Goal: Check status: Check status

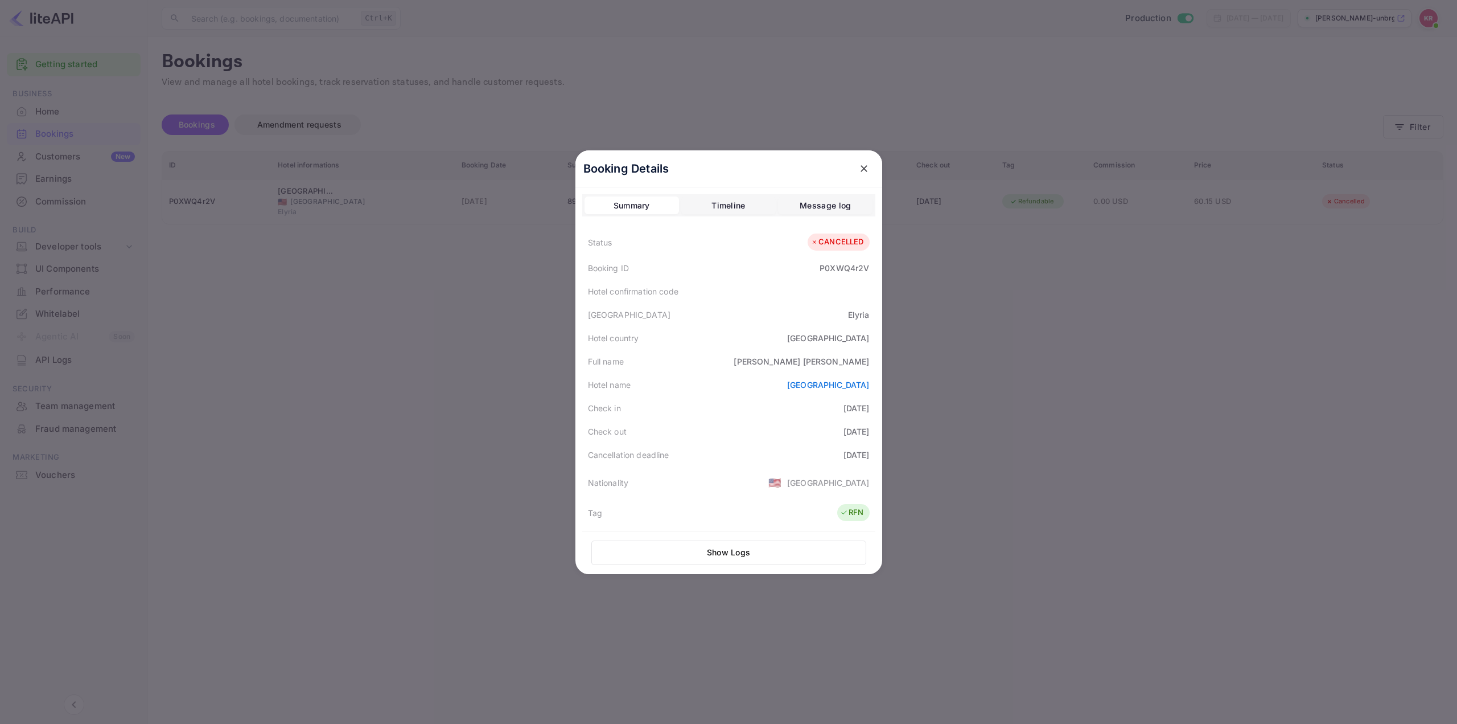
scroll to position [171, 0]
click at [859, 168] on icon "close" at bounding box center [864, 168] width 11 height 11
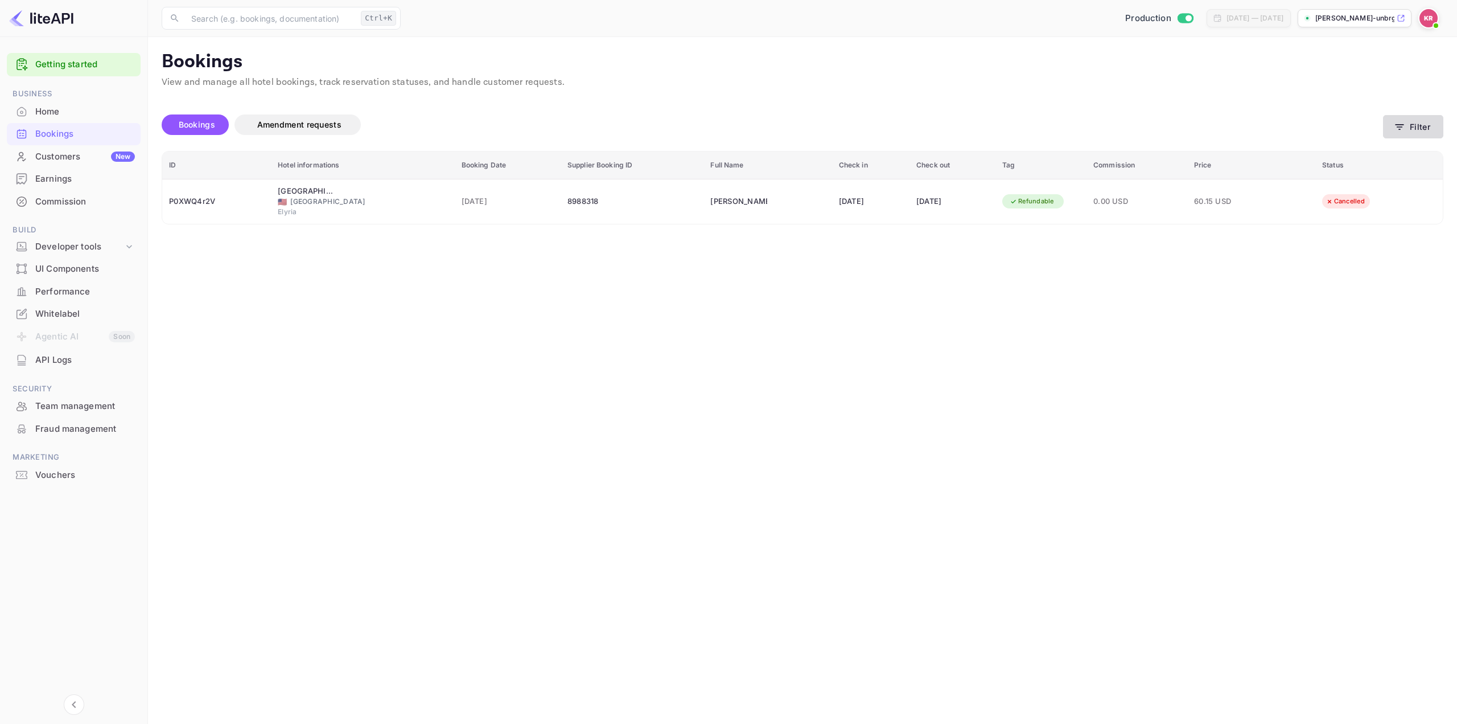
click at [1411, 133] on button "Filter" at bounding box center [1413, 126] width 60 height 23
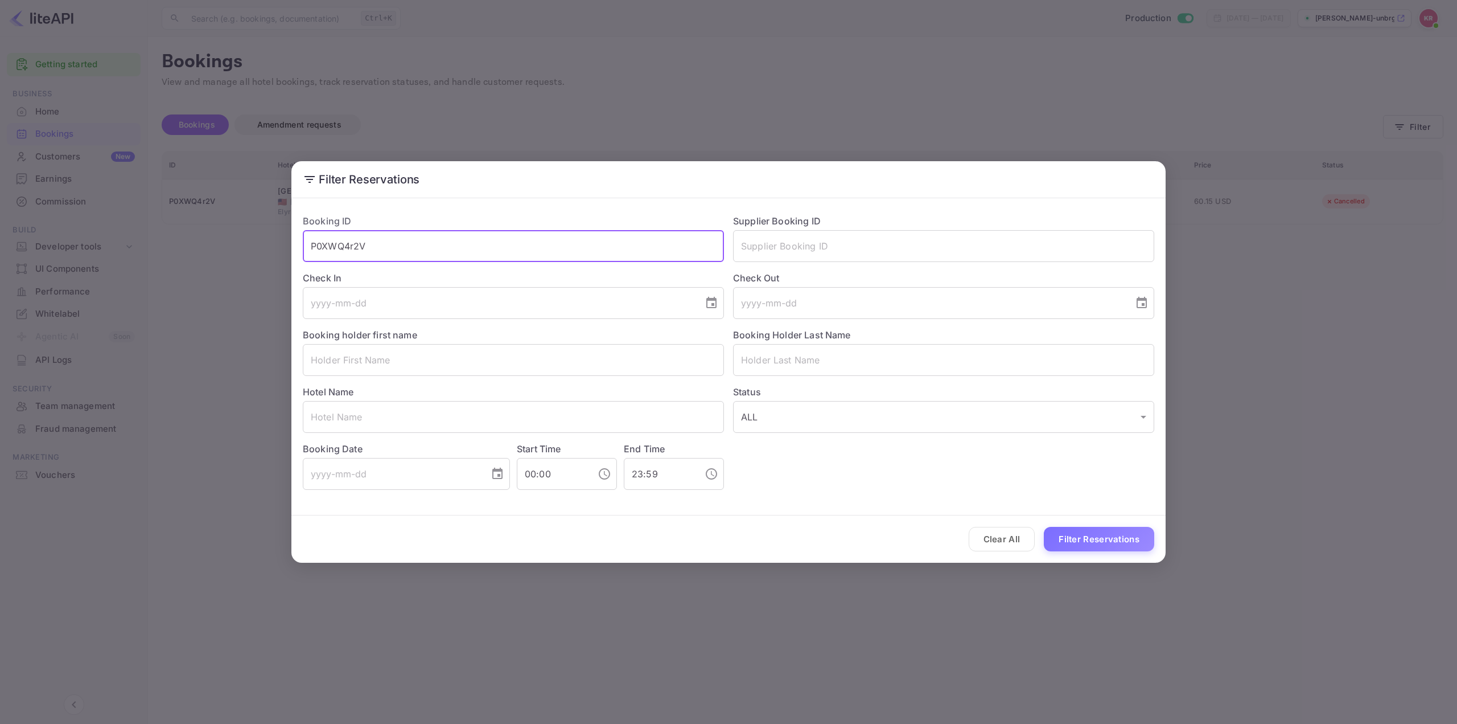
drag, startPoint x: 419, startPoint y: 255, endPoint x: 235, endPoint y: 303, distance: 190.0
click at [168, 256] on div "Filter Reservations Booking ID P0XWQ4r2V ​ Supplier Booking ID ​ Check In ​ Che…" at bounding box center [728, 362] width 1457 height 724
paste input "IHlDPCq7F"
type input "IHlDPCq7F"
click at [1102, 541] on button "Filter Reservations" at bounding box center [1099, 539] width 110 height 24
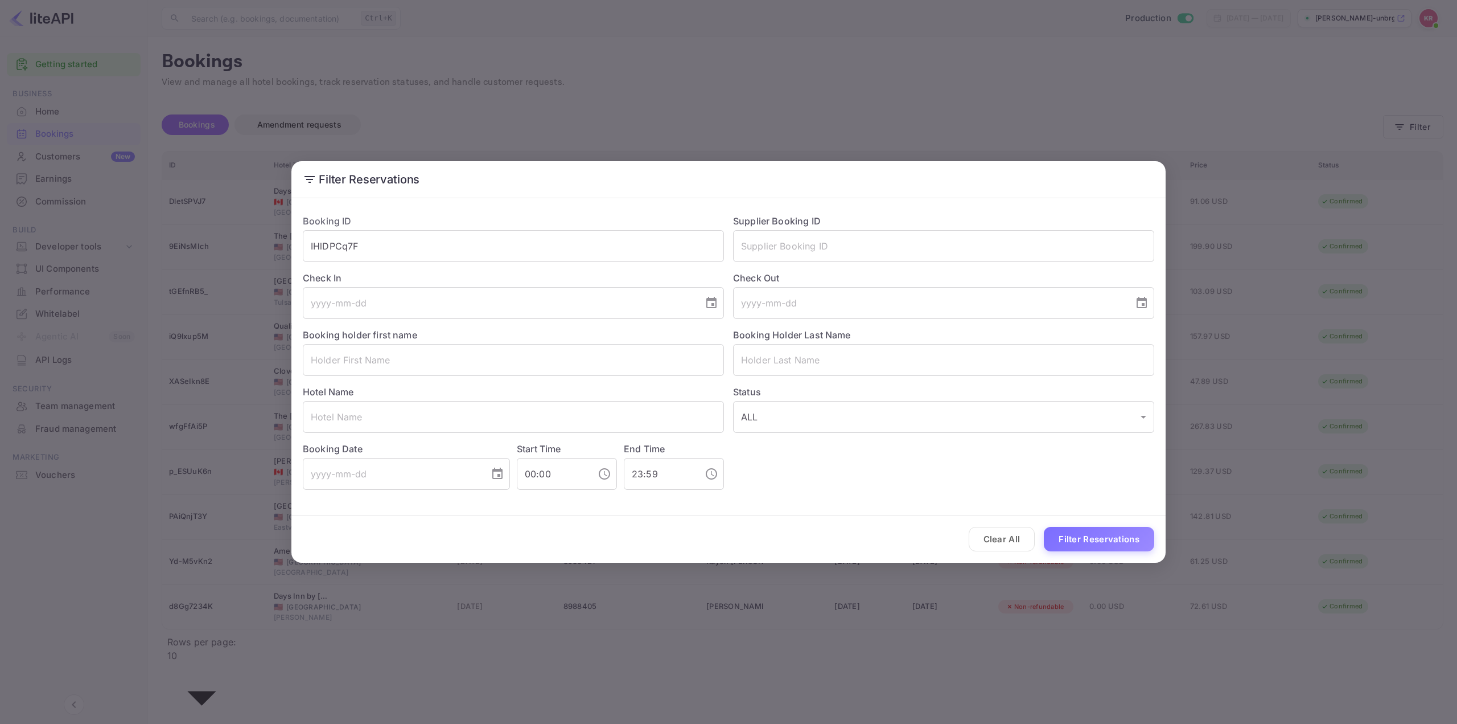
click at [842, 79] on div "Filter Reservations Booking ID IHlDPCq7F ​ Supplier Booking ID ​ Check In ​ Che…" at bounding box center [728, 362] width 1457 height 724
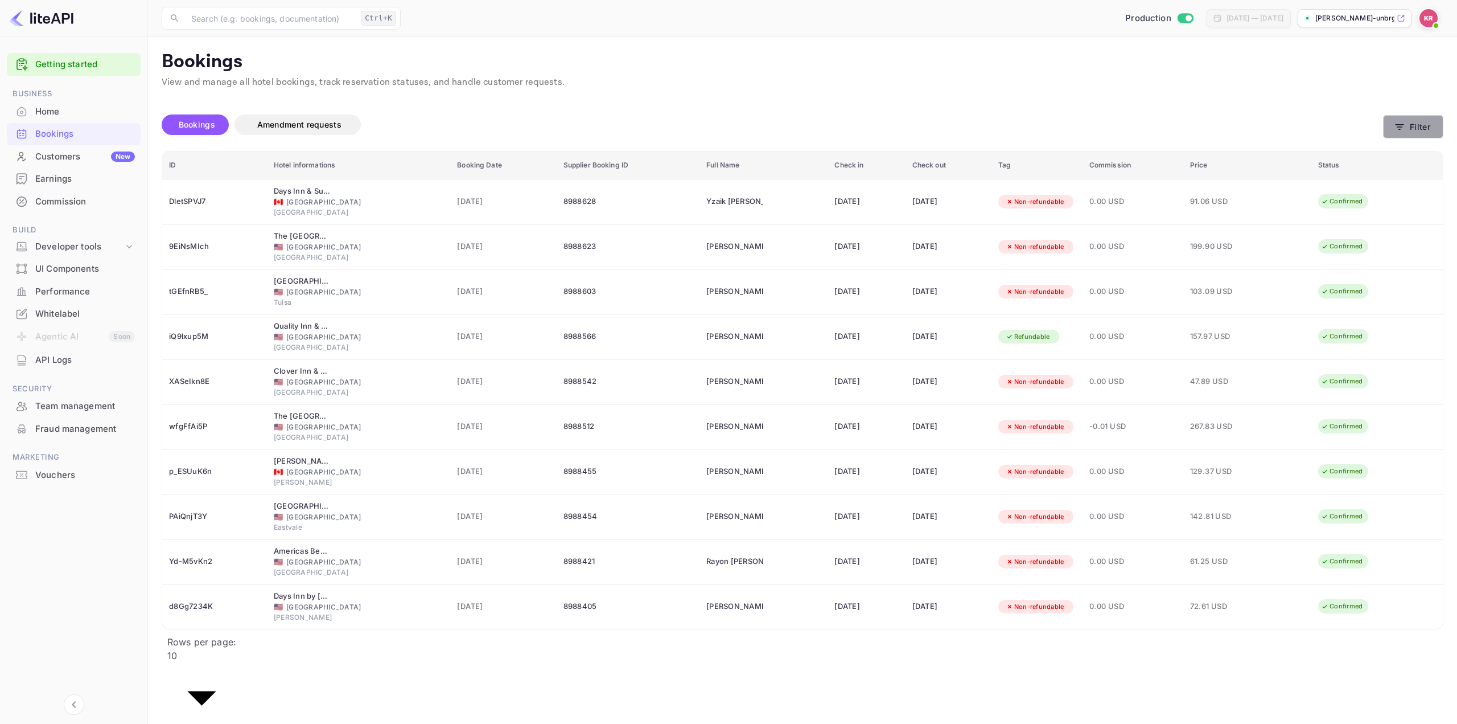
click at [1410, 122] on button "Filter" at bounding box center [1413, 126] width 60 height 23
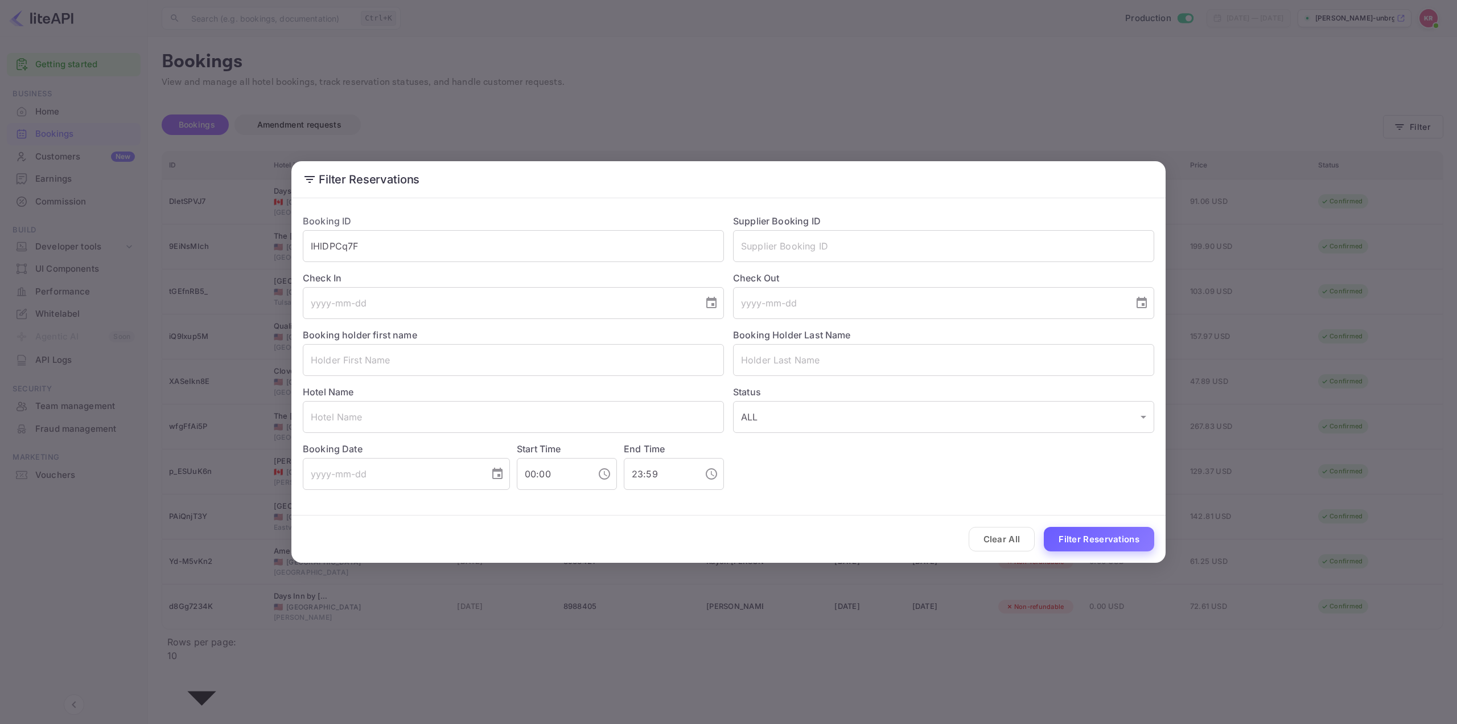
click at [1087, 539] on button "Filter Reservations" at bounding box center [1099, 539] width 110 height 24
click at [1104, 542] on button "Filter Reservations" at bounding box center [1099, 539] width 110 height 24
click at [1098, 537] on button "Filter Reservations" at bounding box center [1099, 539] width 110 height 24
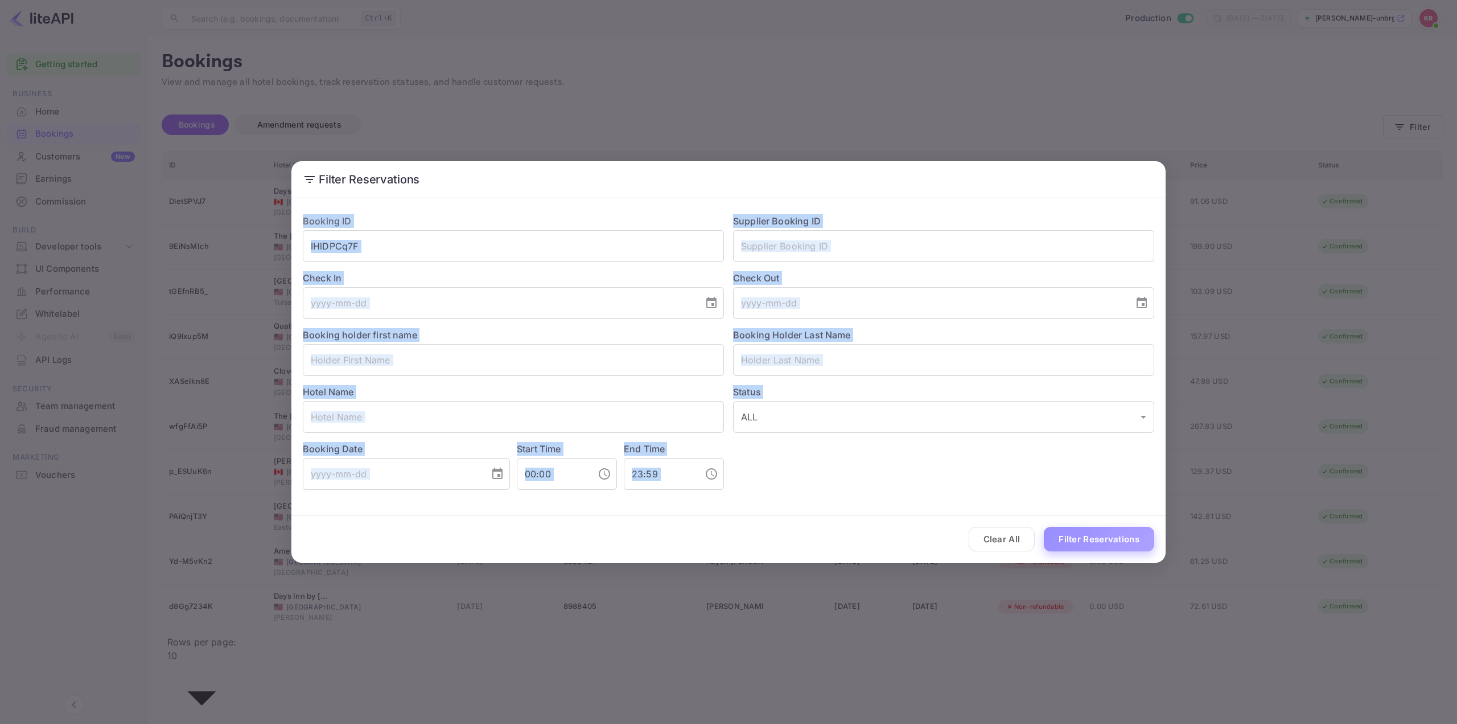
click at [1098, 537] on div "Clear All Filter Reservations" at bounding box center [728, 538] width 874 height 47
click at [1098, 537] on button "Filter Reservations" at bounding box center [1099, 539] width 110 height 24
click at [1098, 537] on div "Clear All Loading..." at bounding box center [728, 538] width 874 height 47
click at [1098, 537] on button "Filter Reservations" at bounding box center [1099, 539] width 110 height 24
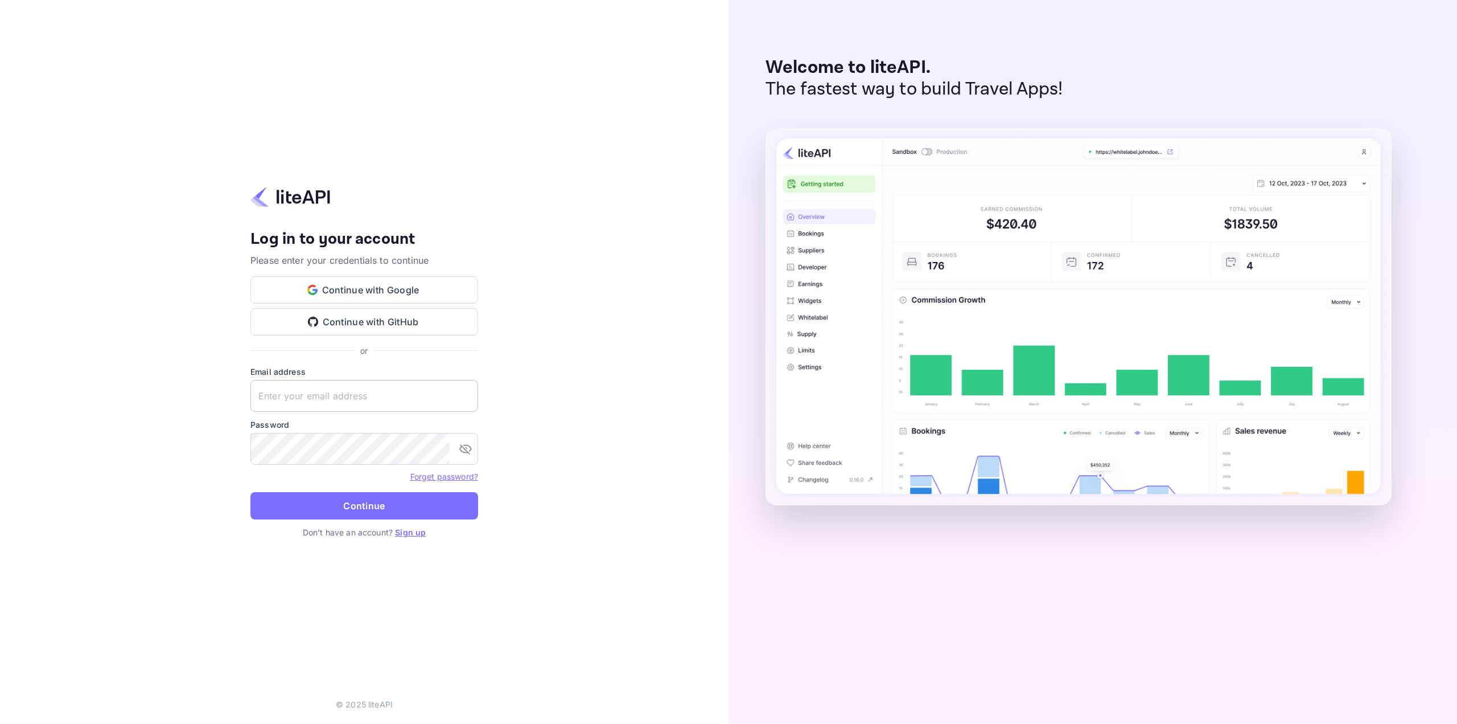
type input "nuiteedirectcug@hotelogical.com"
click at [339, 393] on input "nuiteedirectcug@hotelogical.com" at bounding box center [365, 396] width 228 height 32
drag, startPoint x: 280, startPoint y: 495, endPoint x: 282, endPoint y: 502, distance: 7.4
click at [280, 495] on button "Continue" at bounding box center [365, 505] width 228 height 27
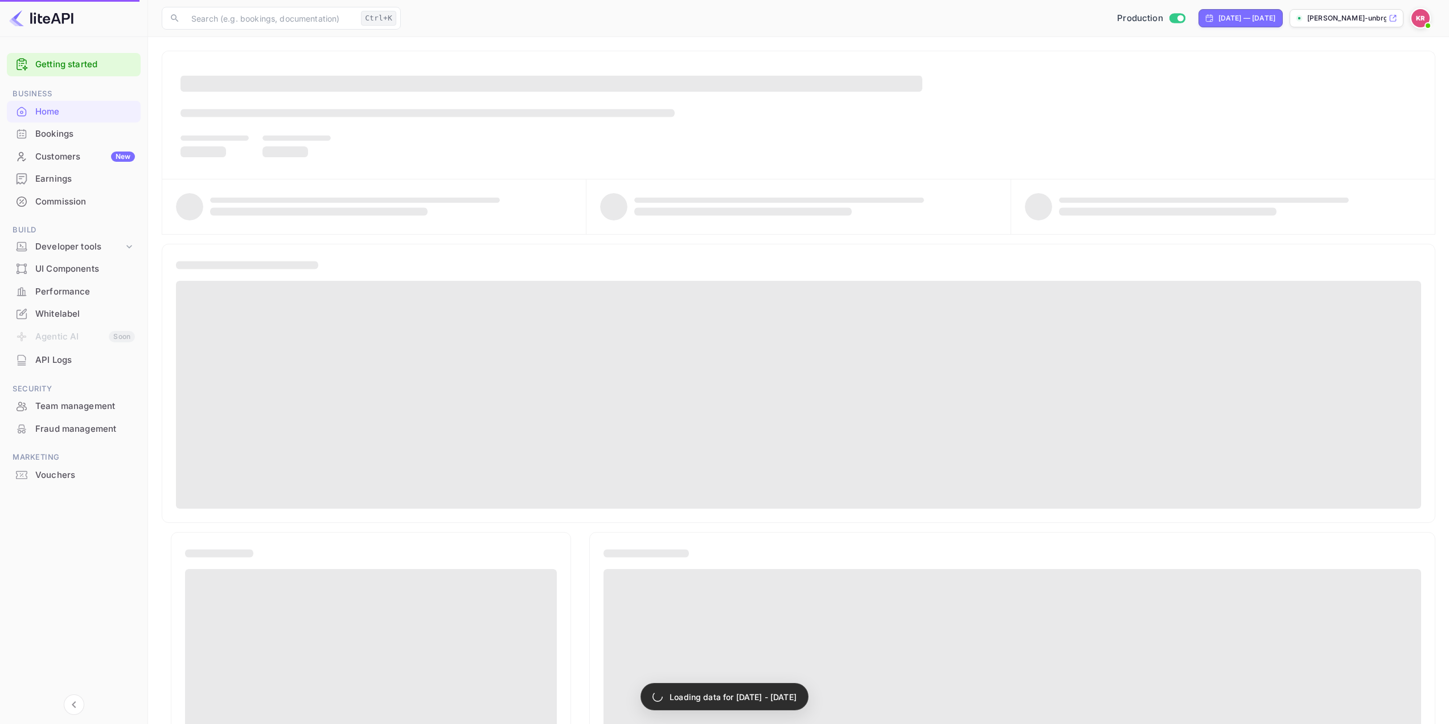
click at [68, 132] on div "Bookings" at bounding box center [85, 134] width 100 height 13
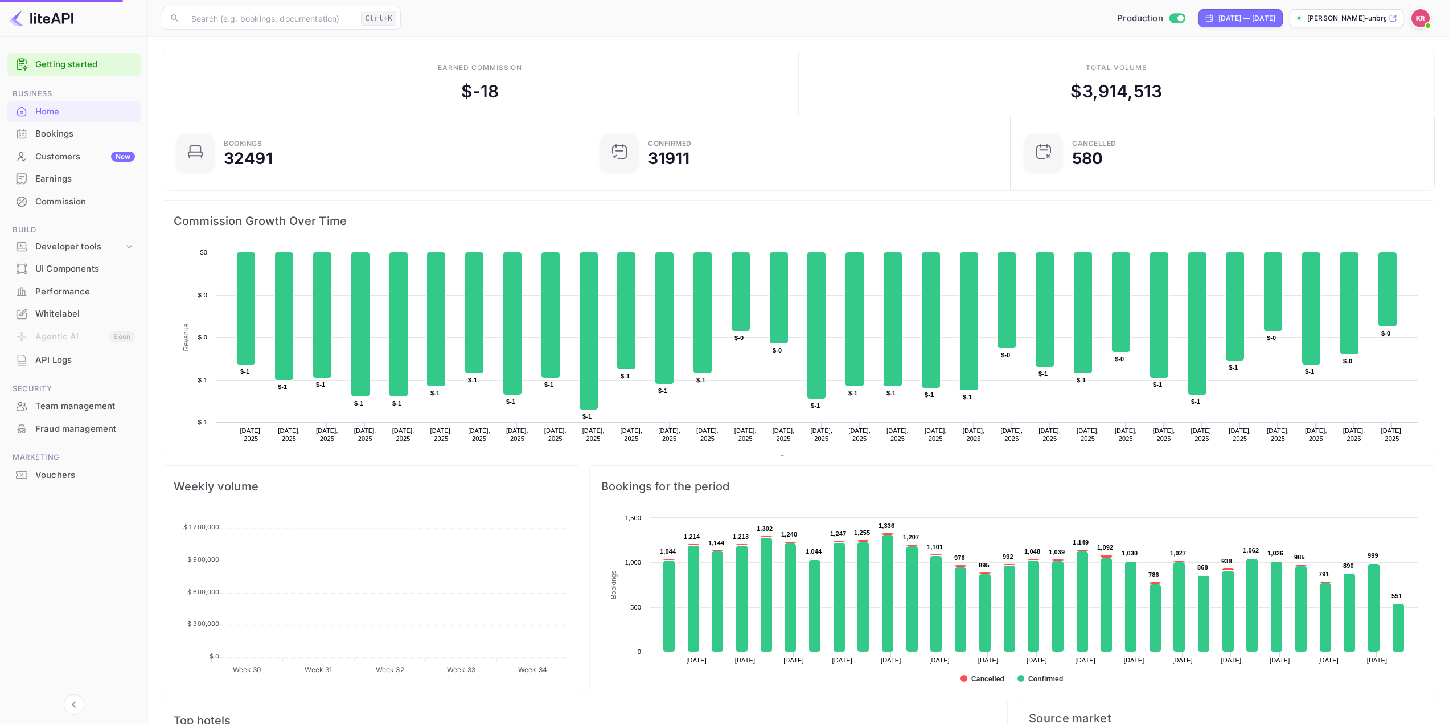
click at [88, 132] on div "Bookings" at bounding box center [85, 134] width 100 height 13
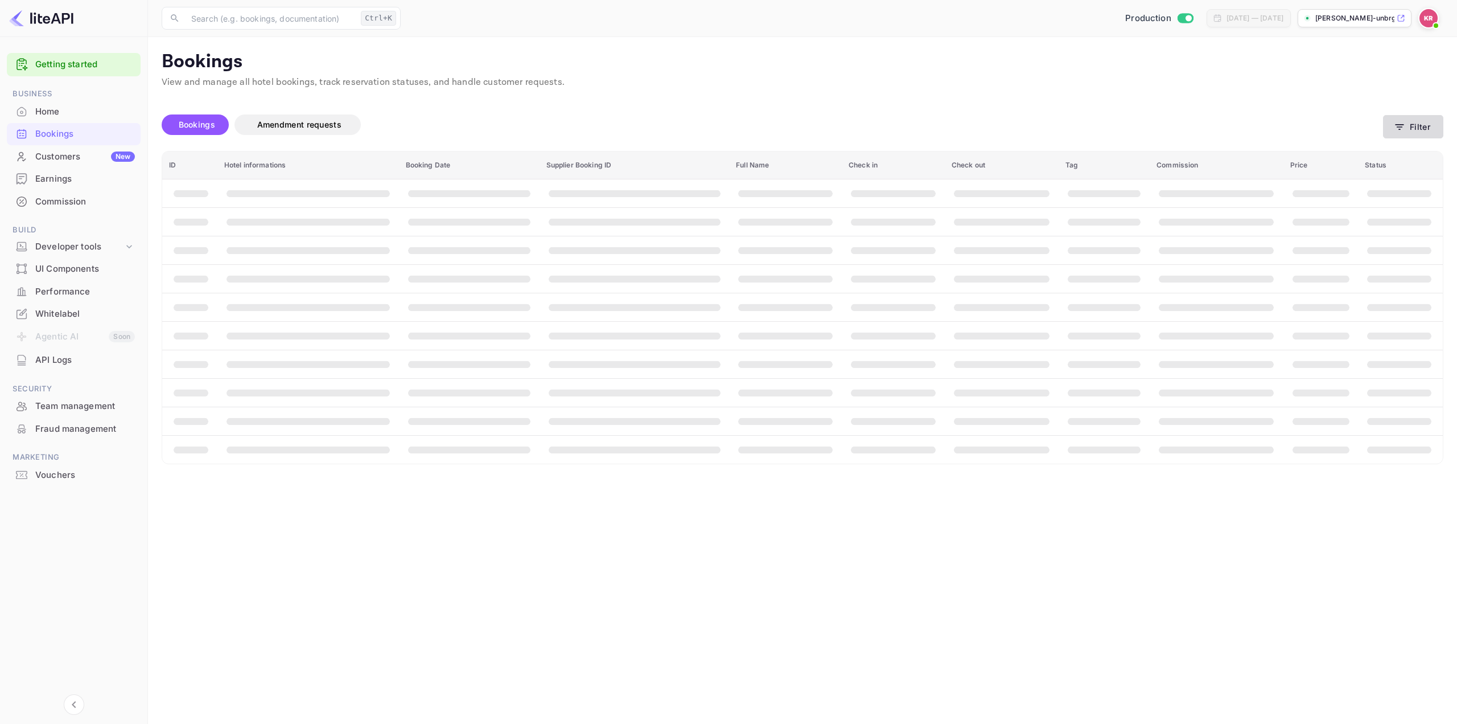
click at [1420, 128] on button "Filter" at bounding box center [1413, 126] width 60 height 23
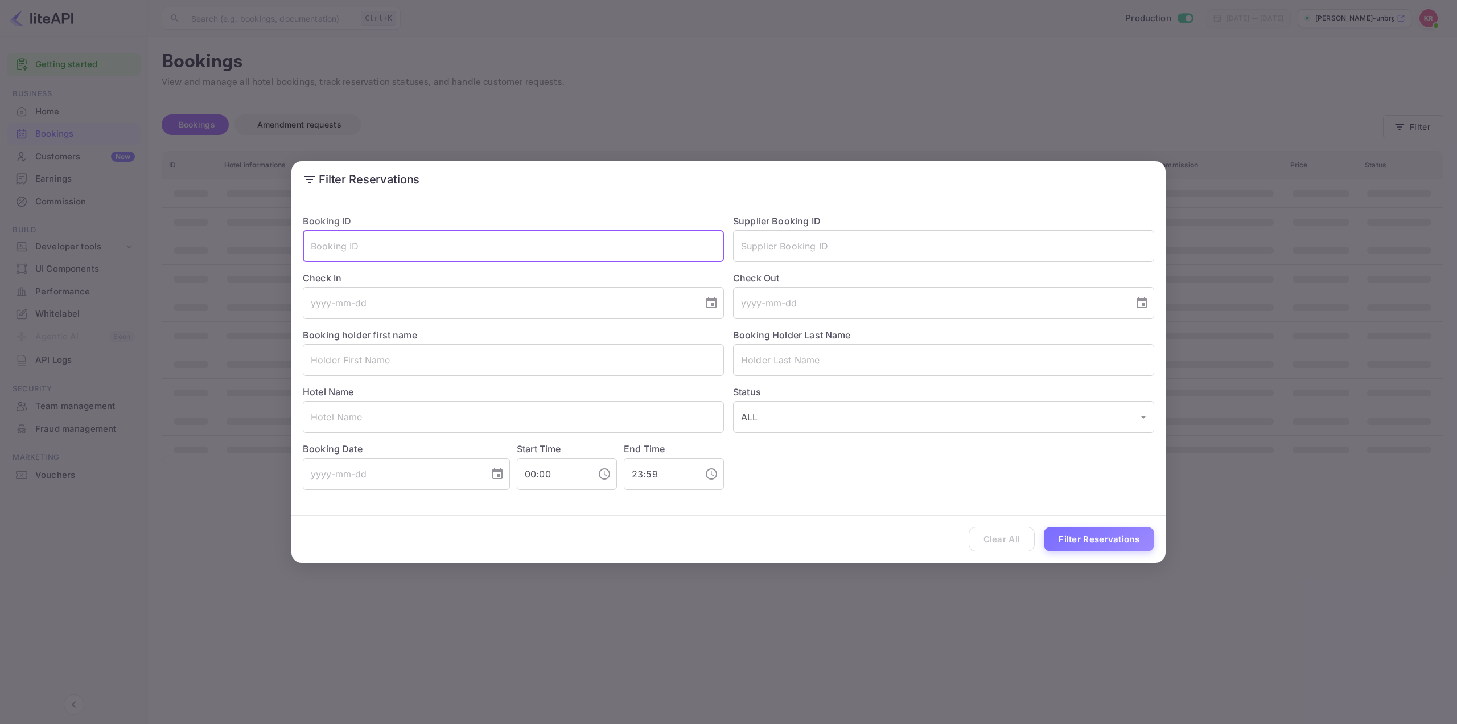
click at [572, 244] on input "text" at bounding box center [513, 246] width 421 height 32
paste input "IHlDPCq7F"
type input "IHlDPCq7F"
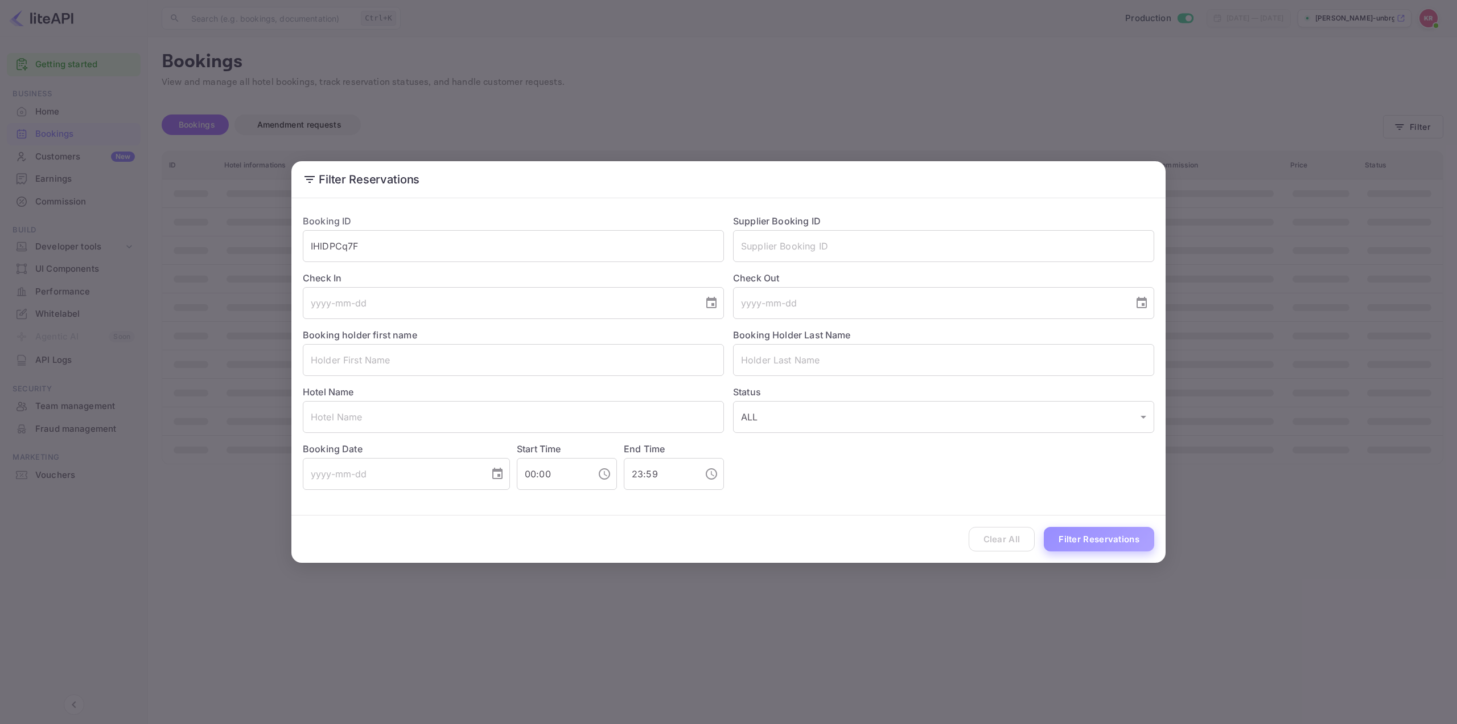
click at [1100, 544] on button "Filter Reservations" at bounding box center [1099, 539] width 110 height 24
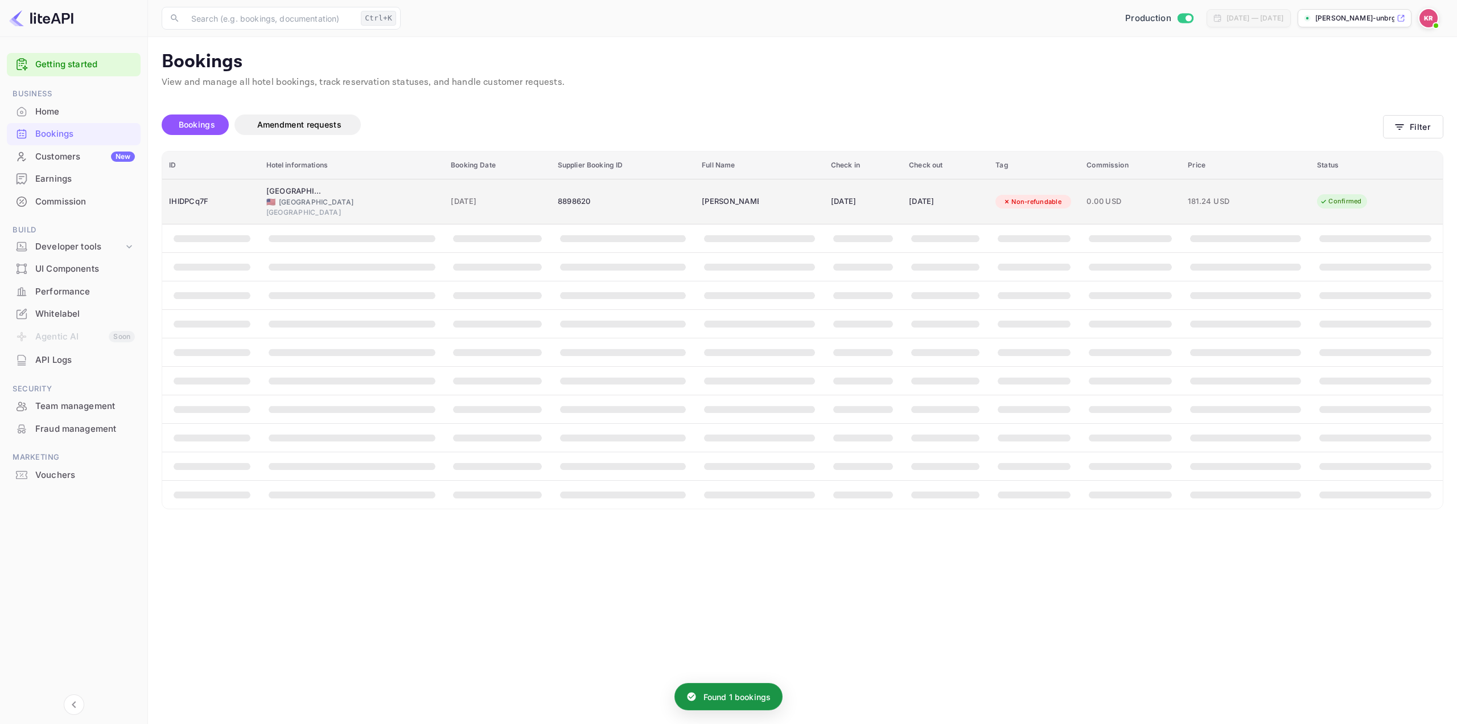
click at [831, 196] on div "14 Aug 2025" at bounding box center [863, 201] width 64 height 18
